Goal: Information Seeking & Learning: Find specific fact

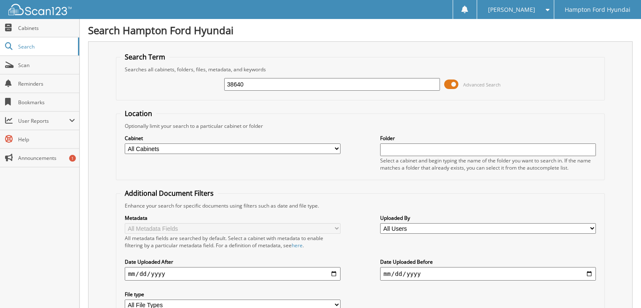
type input "38640"
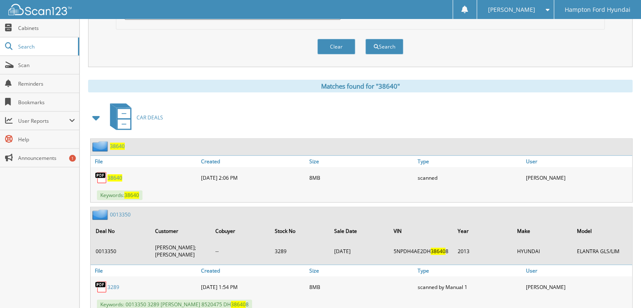
scroll to position [295, 0]
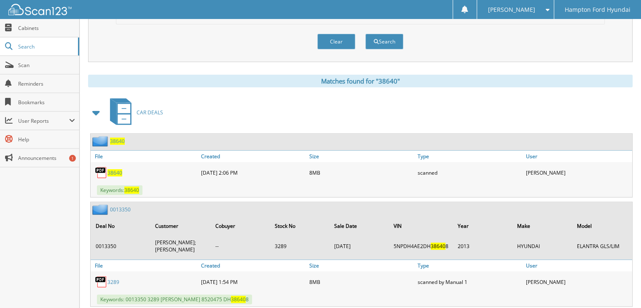
click at [100, 166] on img at bounding box center [101, 172] width 13 height 13
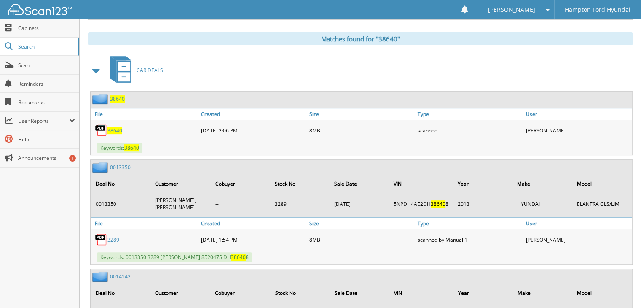
click at [102, 124] on img at bounding box center [101, 130] width 13 height 13
click at [116, 143] on span "Keywords: 38640" at bounding box center [120, 148] width 46 height 10
click at [100, 124] on img at bounding box center [101, 130] width 13 height 13
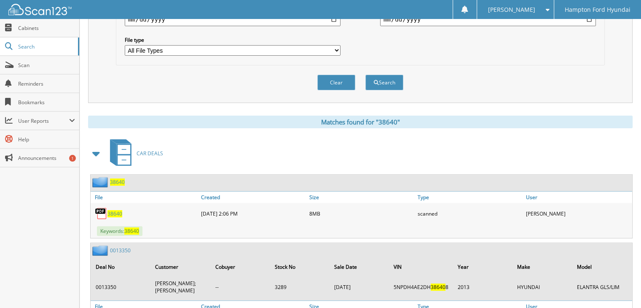
scroll to position [253, 0]
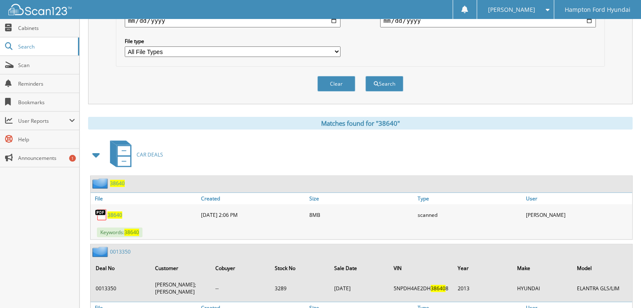
click at [102, 178] on img at bounding box center [101, 183] width 18 height 11
click at [103, 208] on img at bounding box center [101, 214] width 13 height 13
click at [110, 211] on span "38640" at bounding box center [115, 214] width 15 height 7
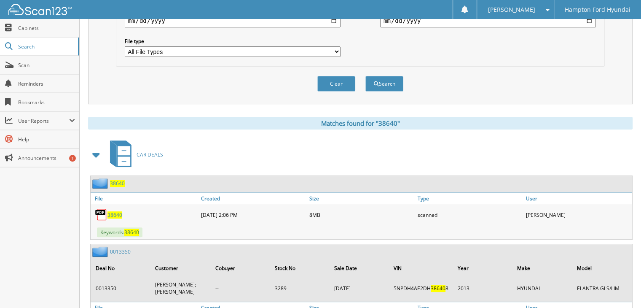
click at [110, 211] on span "38640" at bounding box center [115, 214] width 15 height 7
